Goal: Task Accomplishment & Management: Manage account settings

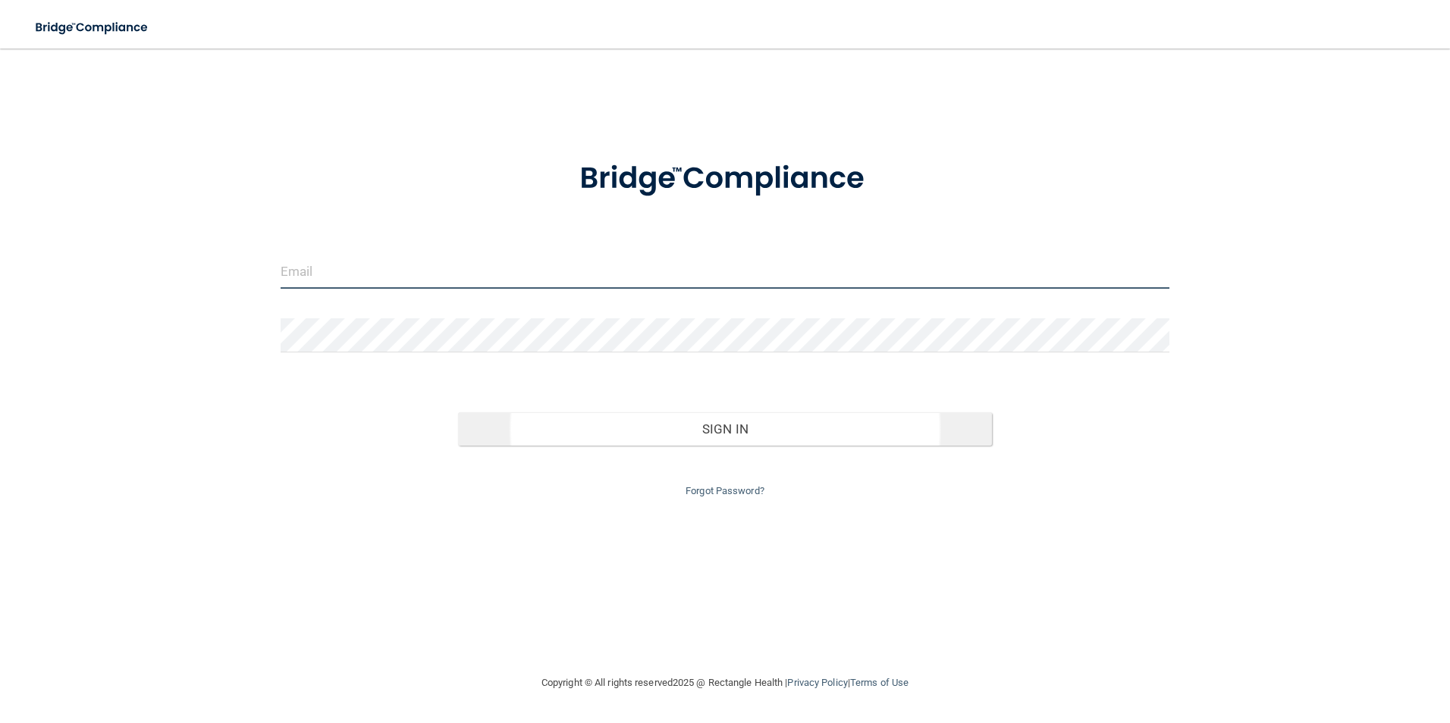
type input "[EMAIL_ADDRESS][DOMAIN_NAME]"
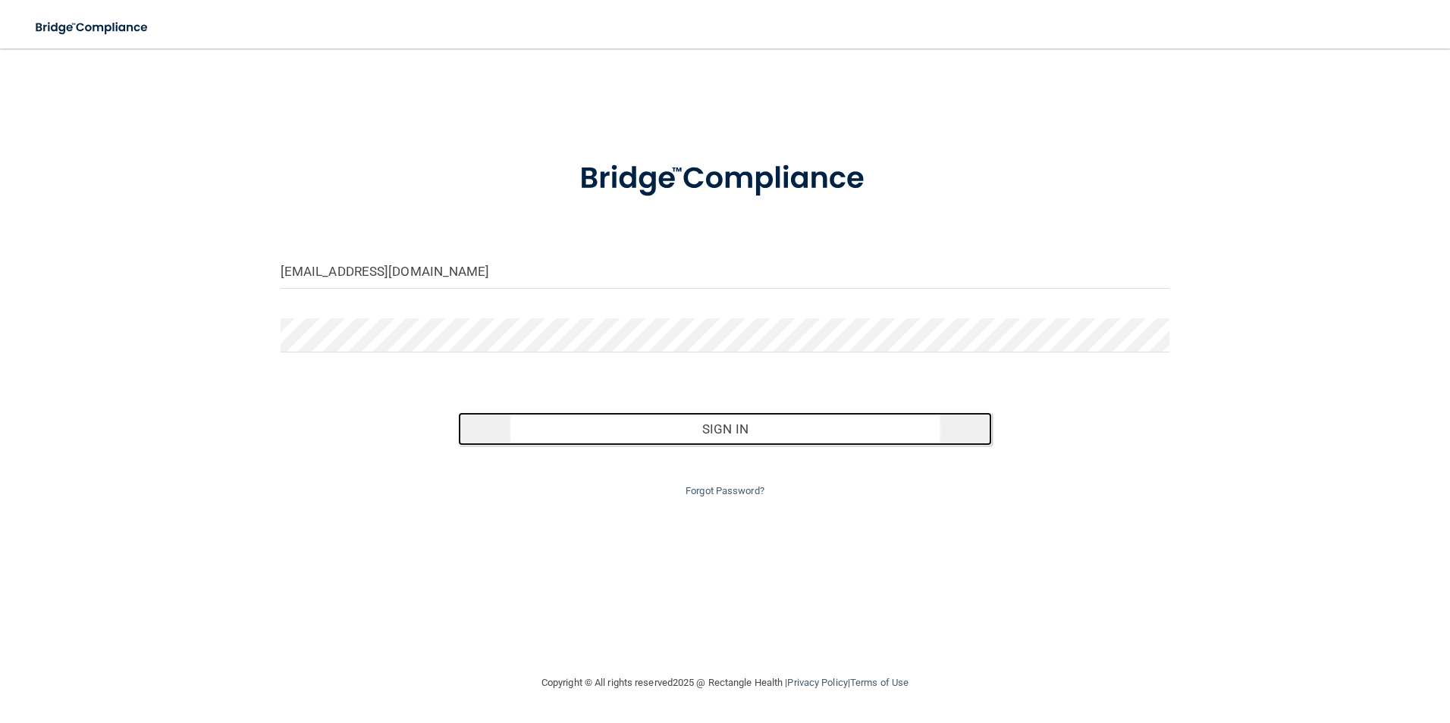
click at [723, 428] on button "Sign In" at bounding box center [725, 429] width 534 height 33
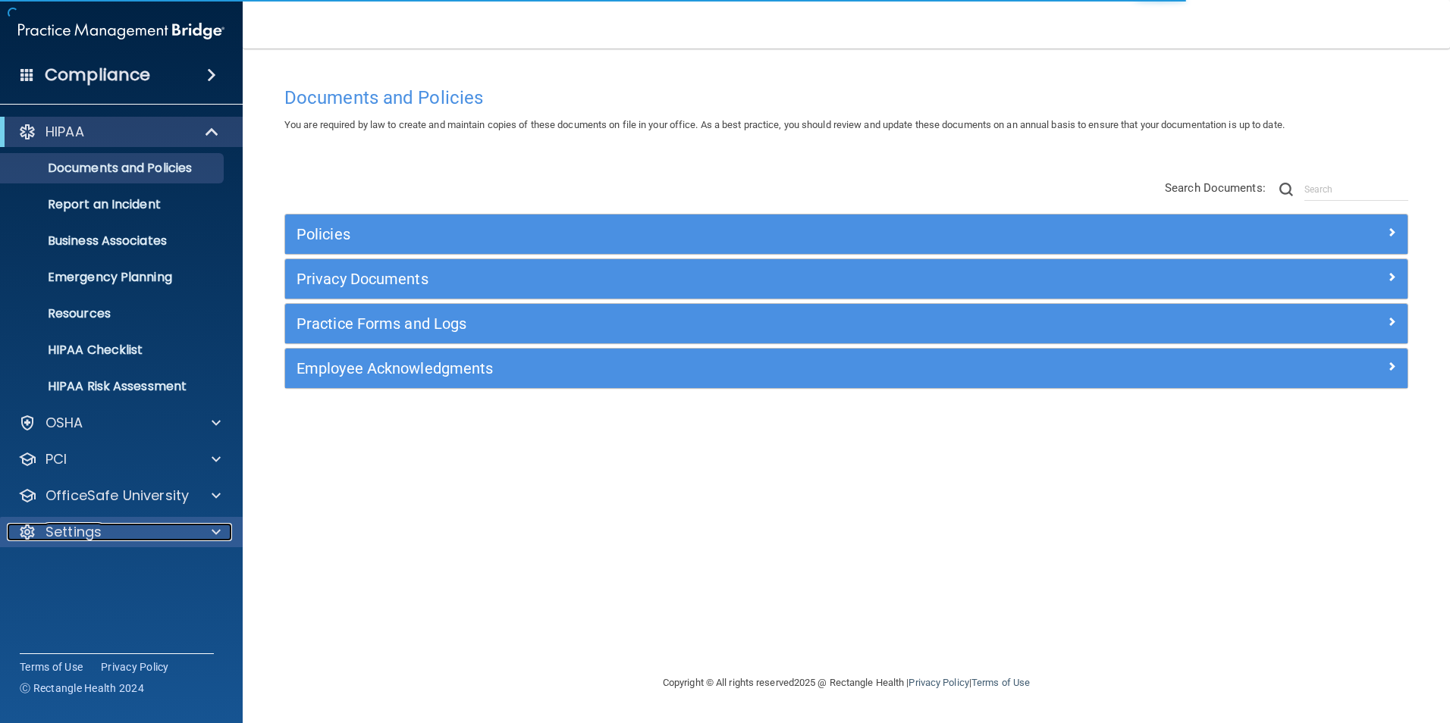
click at [211, 528] on div at bounding box center [214, 532] width 38 height 18
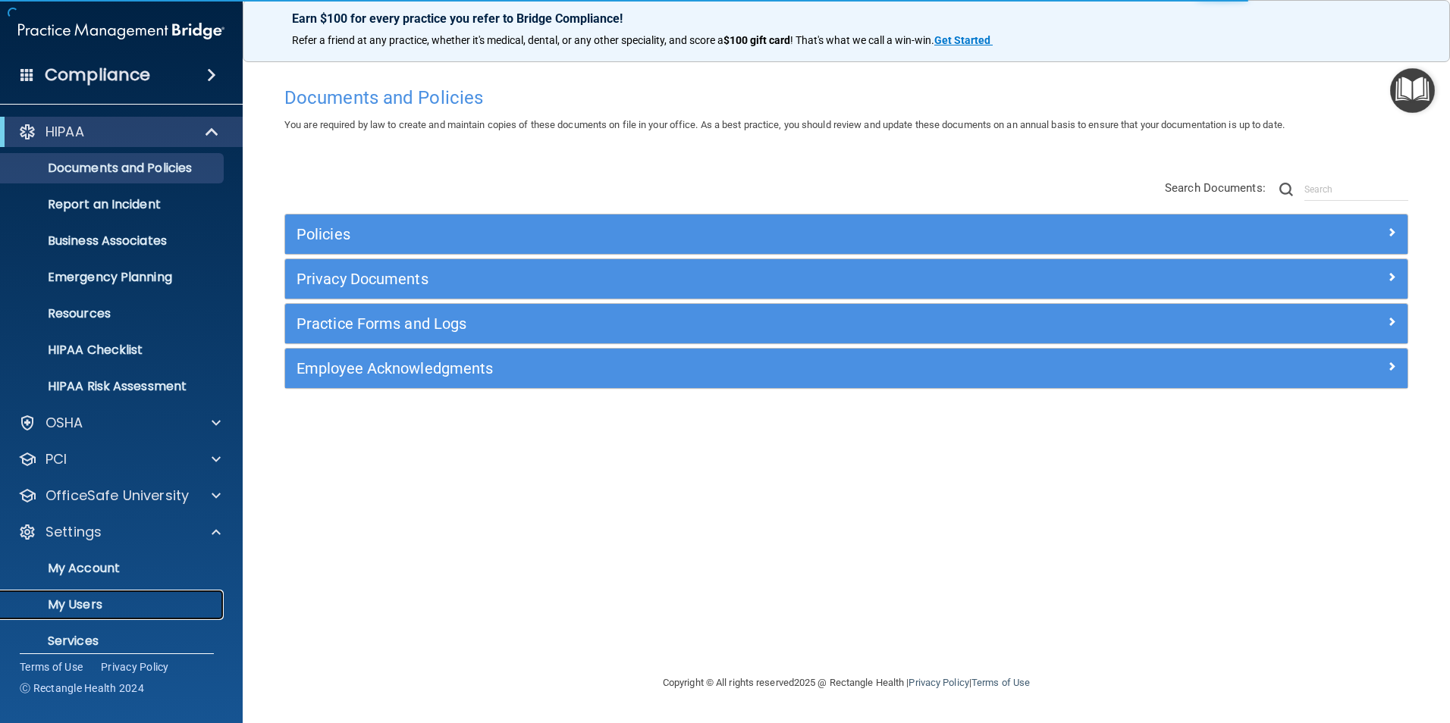
click at [153, 598] on p "My Users" at bounding box center [113, 605] width 207 height 15
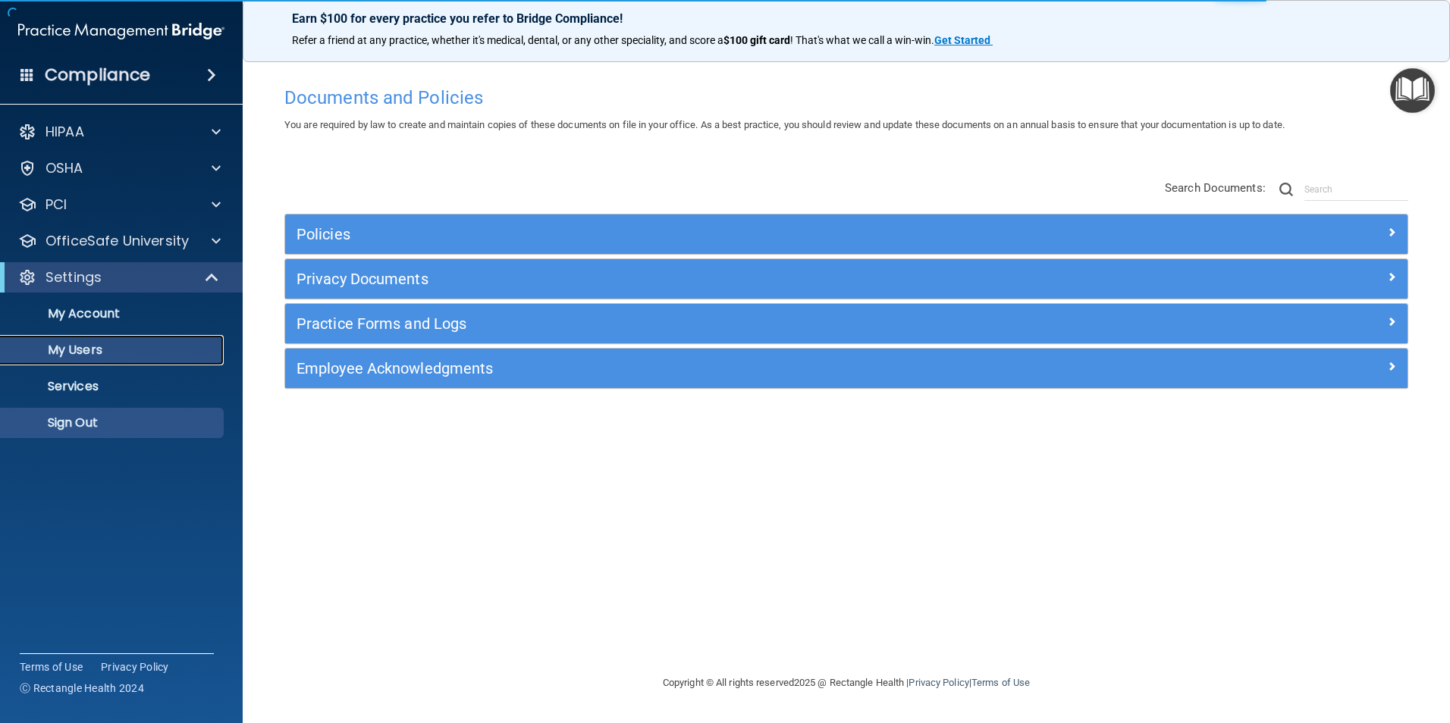
select select "20"
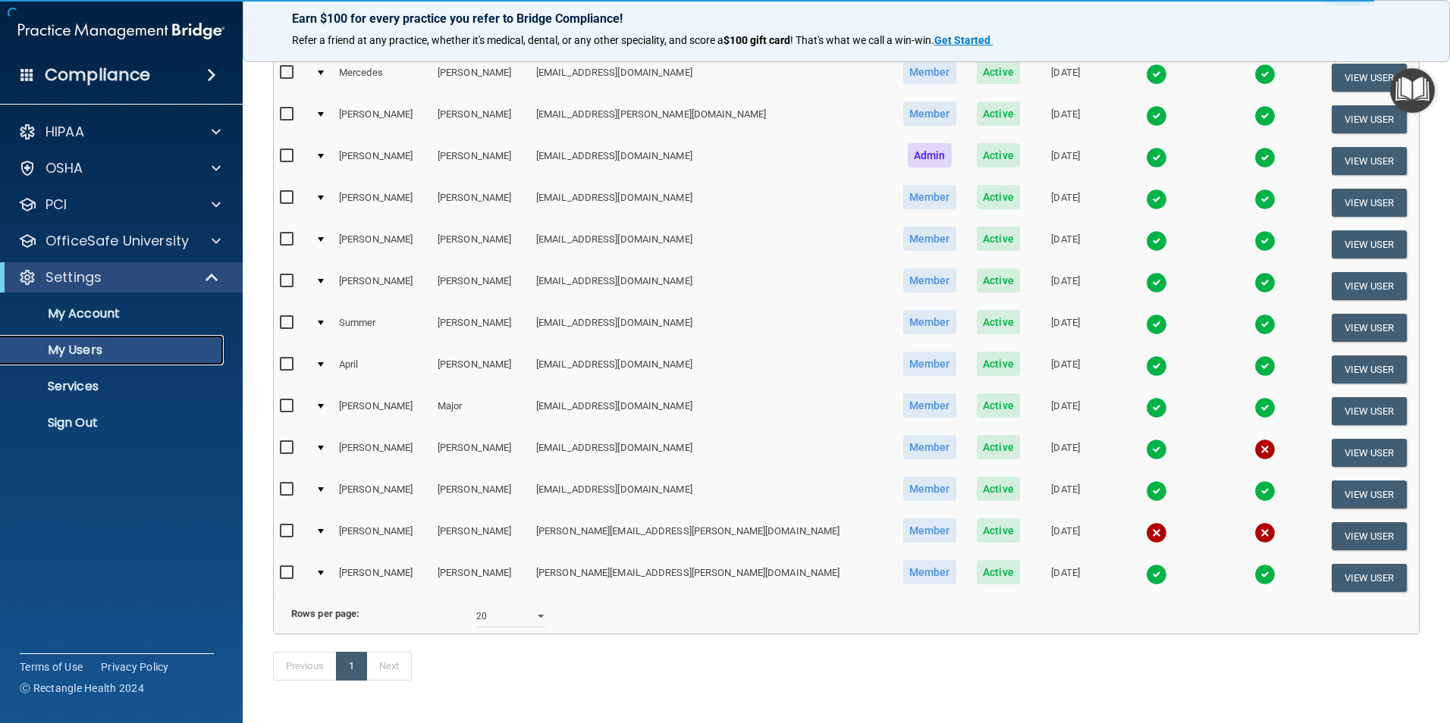
scroll to position [303, 0]
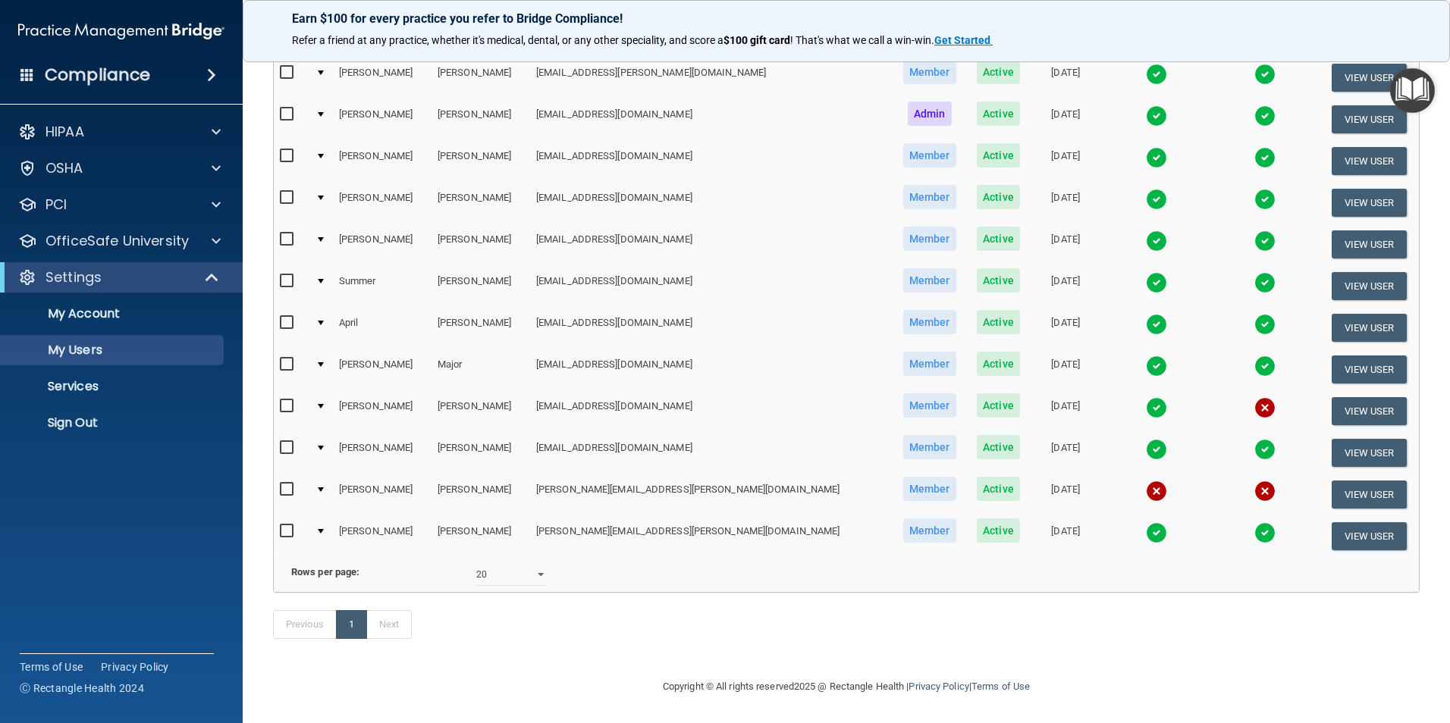
click at [285, 484] on input "checkbox" at bounding box center [288, 490] width 17 height 12
checkbox input "true"
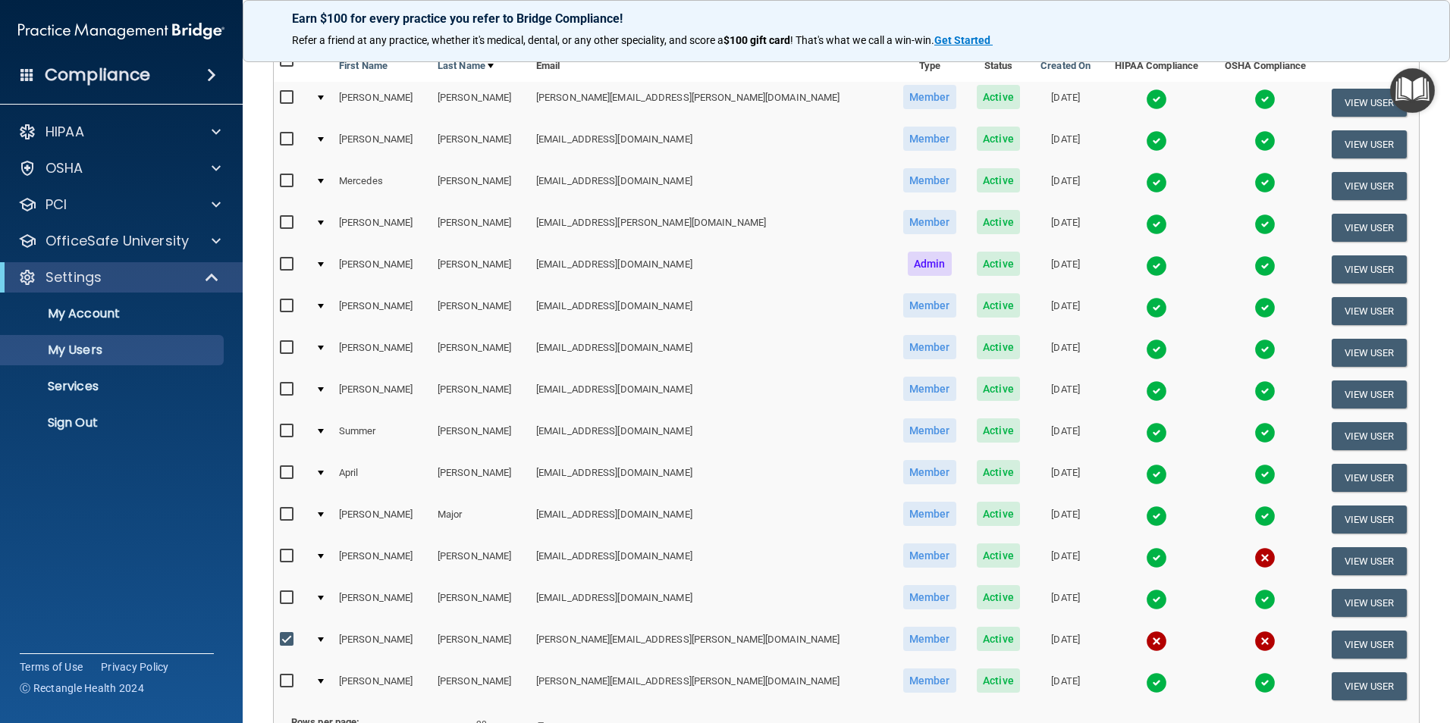
scroll to position [0, 0]
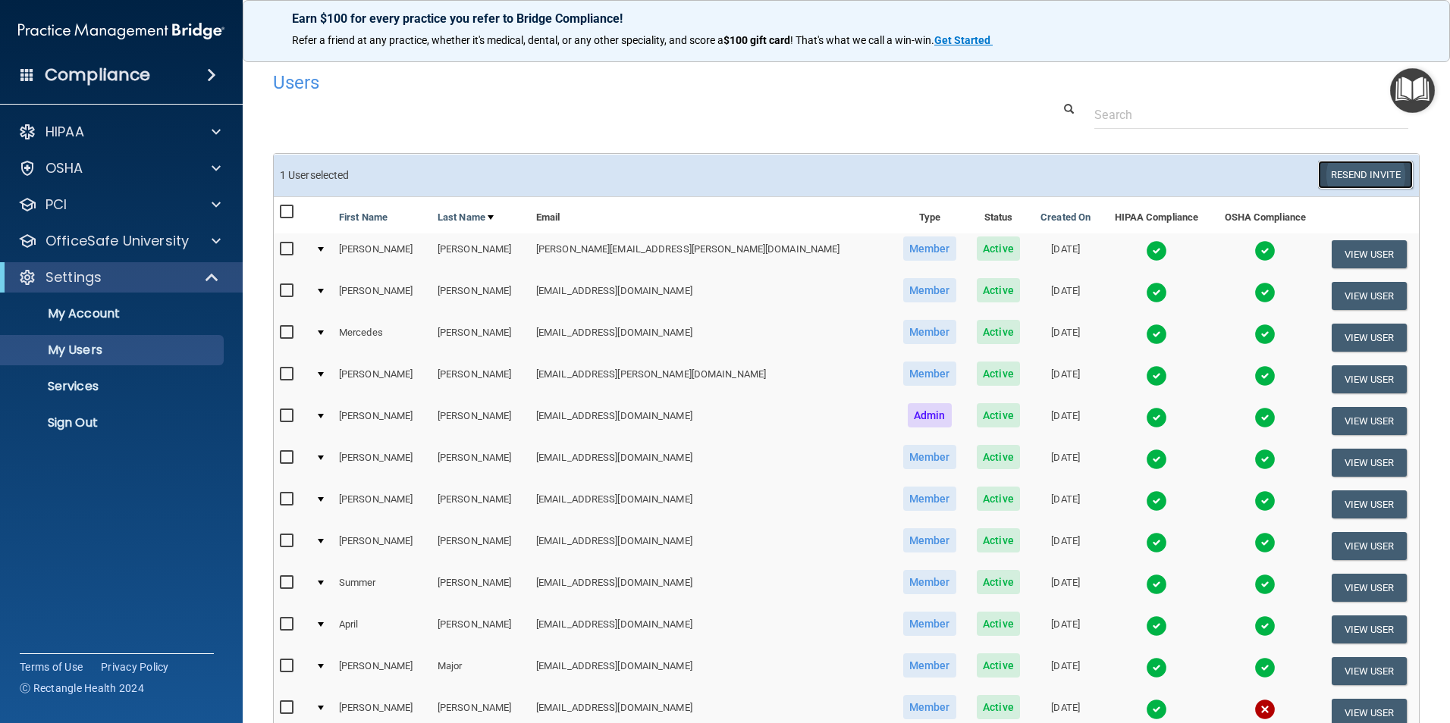
click at [1351, 171] on button "Resend Invite" at bounding box center [1365, 175] width 95 height 28
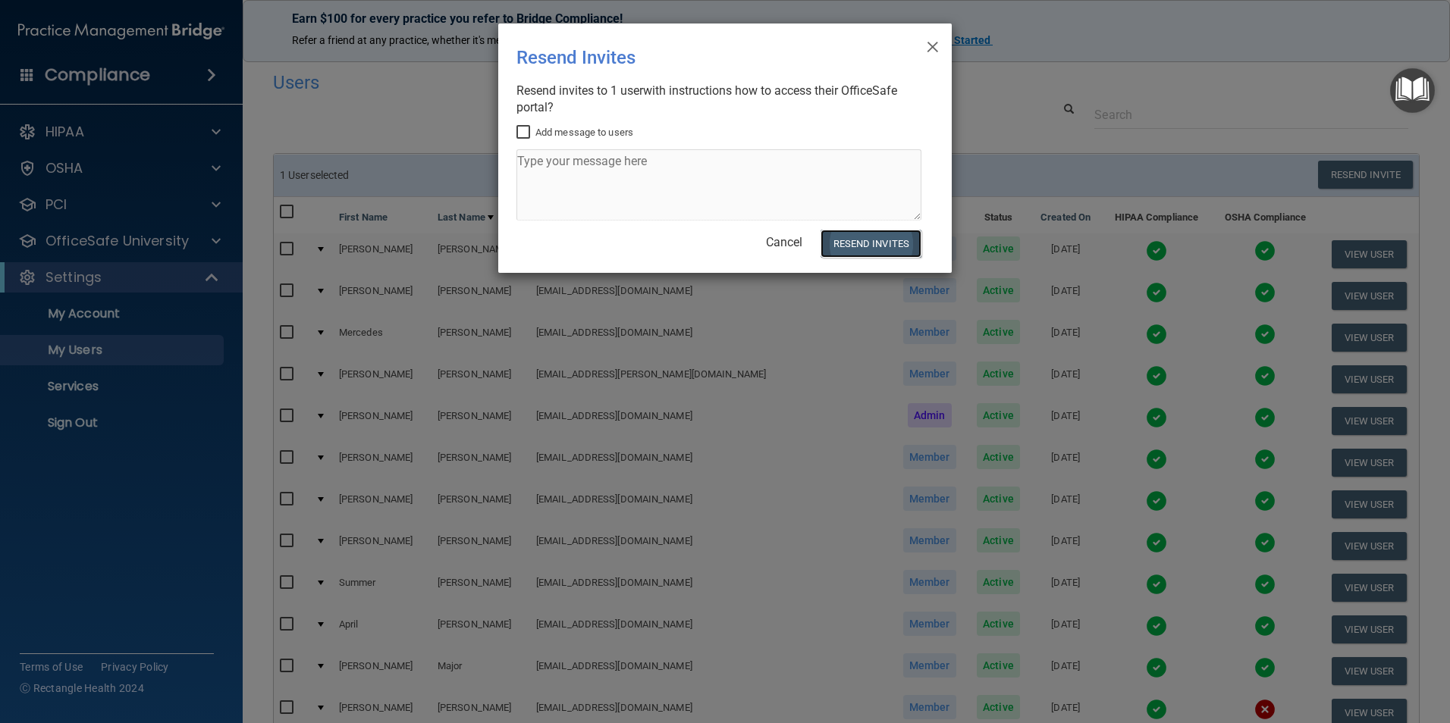
click at [855, 246] on button "Resend Invites" at bounding box center [871, 244] width 101 height 28
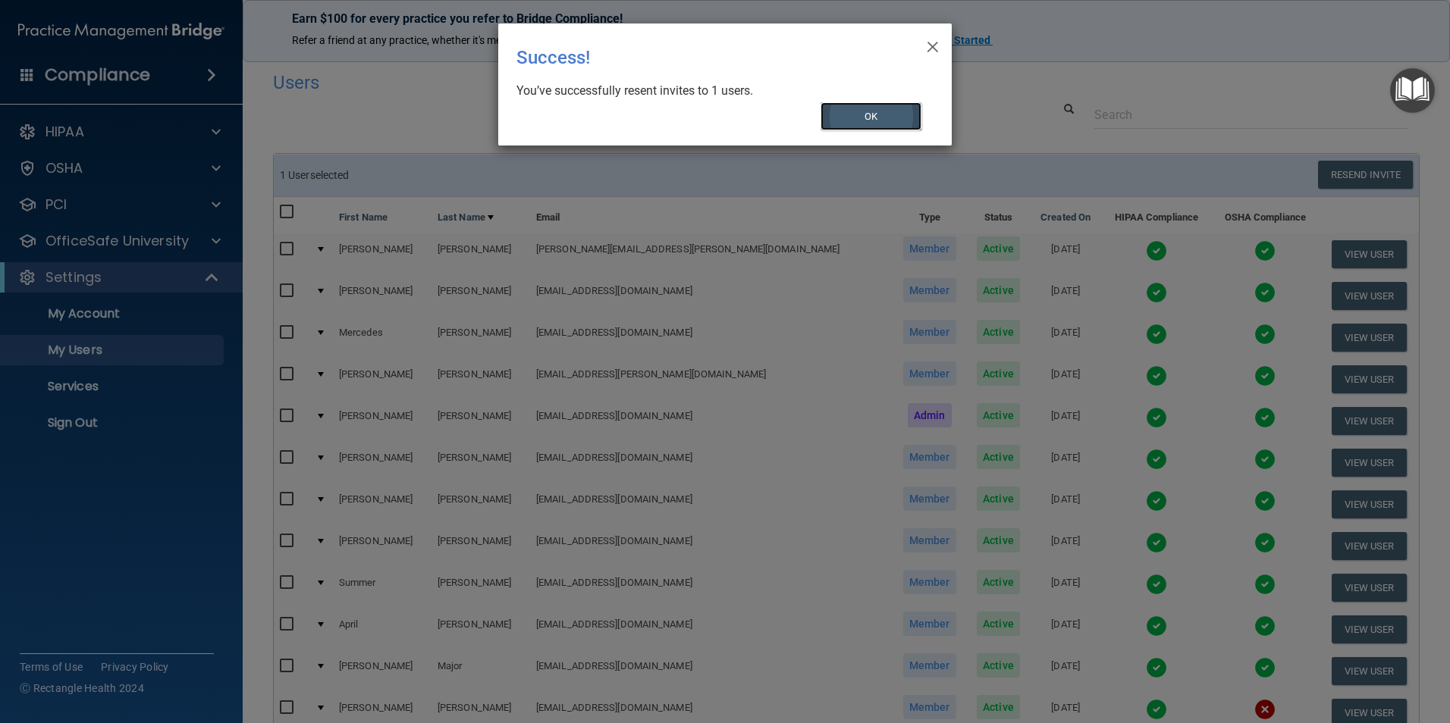
click at [861, 111] on button "OK" at bounding box center [872, 116] width 102 height 28
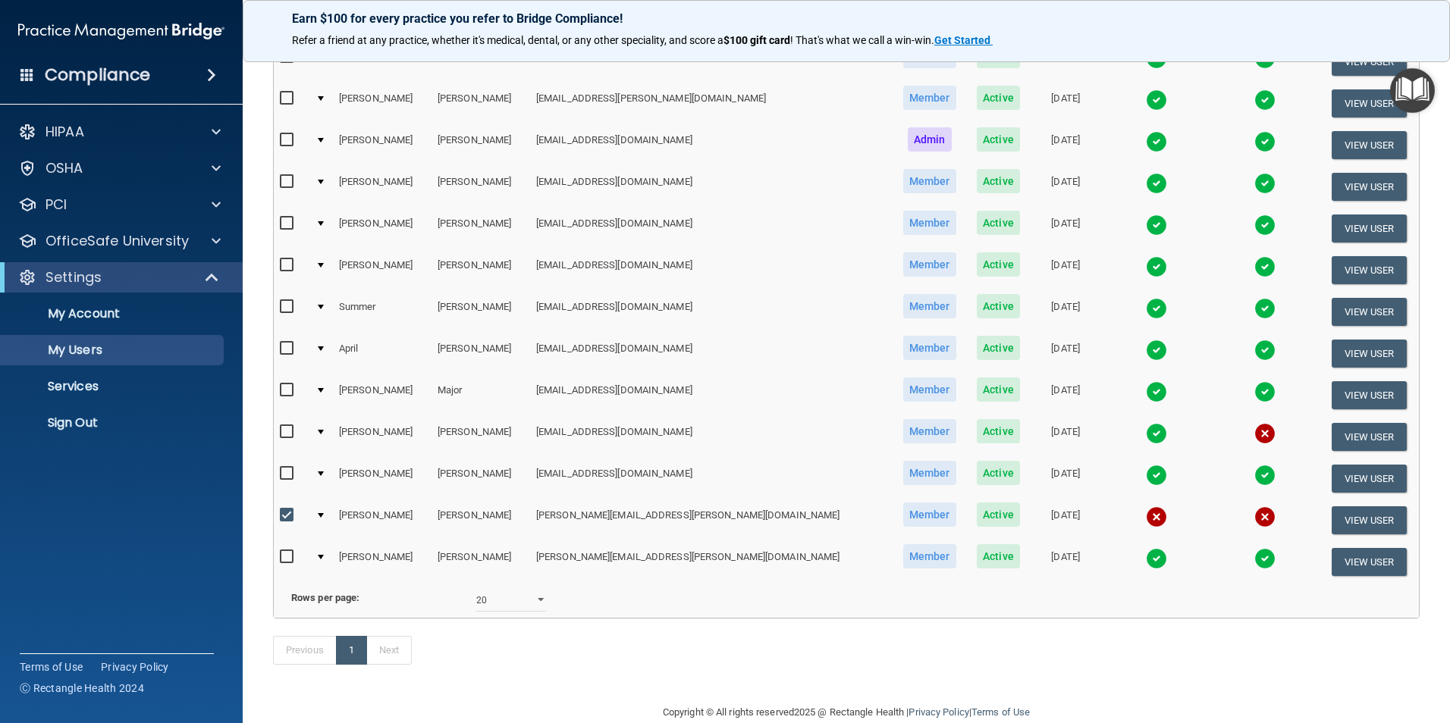
scroll to position [303, 0]
